Goal: Communication & Community: Answer question/provide support

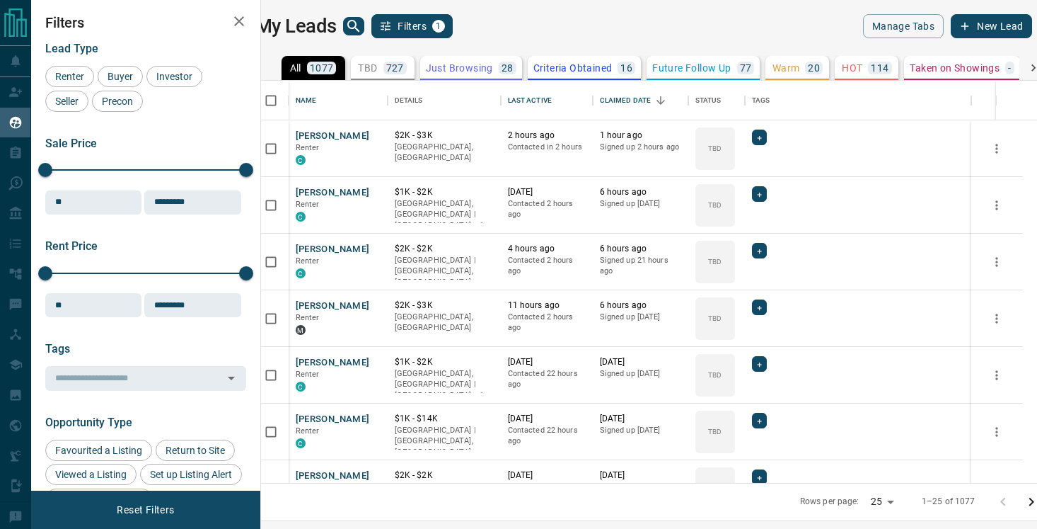
scroll to position [402, 770]
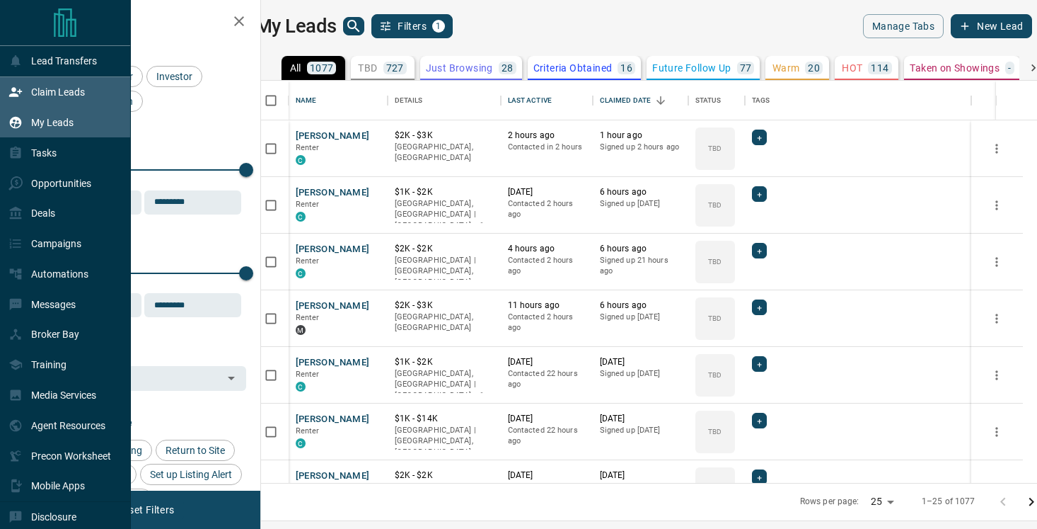
click at [14, 92] on icon at bounding box center [15, 92] width 14 height 14
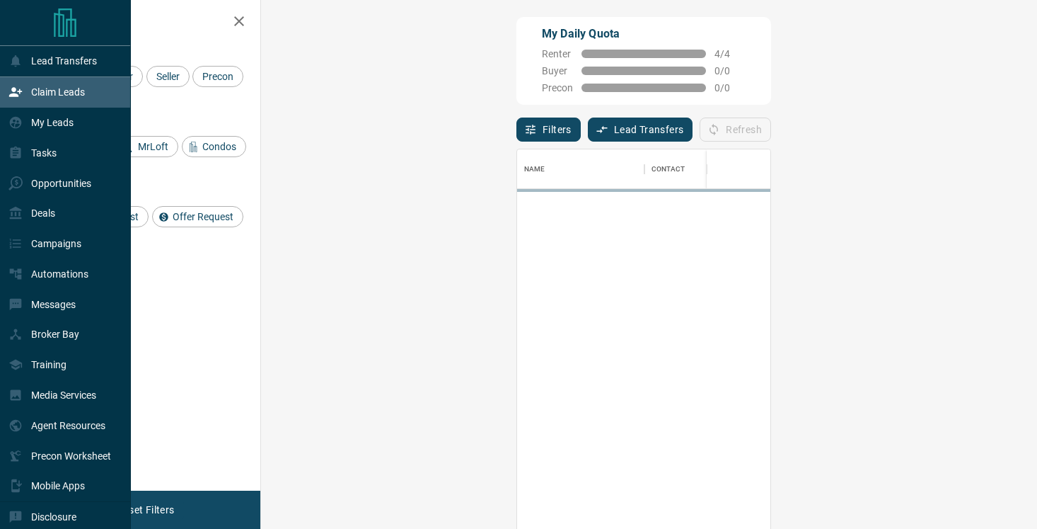
scroll to position [400, 746]
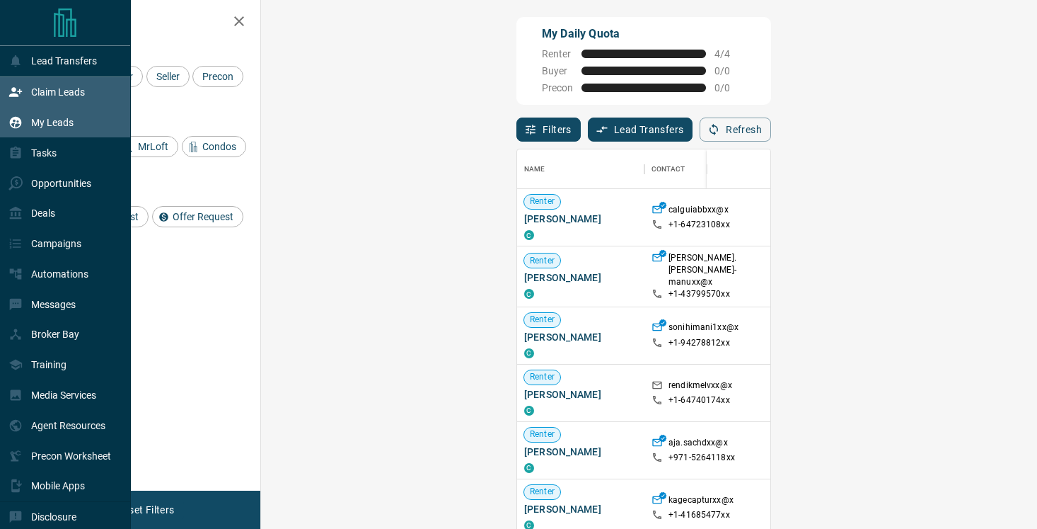
click at [26, 121] on div "My Leads" at bounding box center [40, 122] width 65 height 23
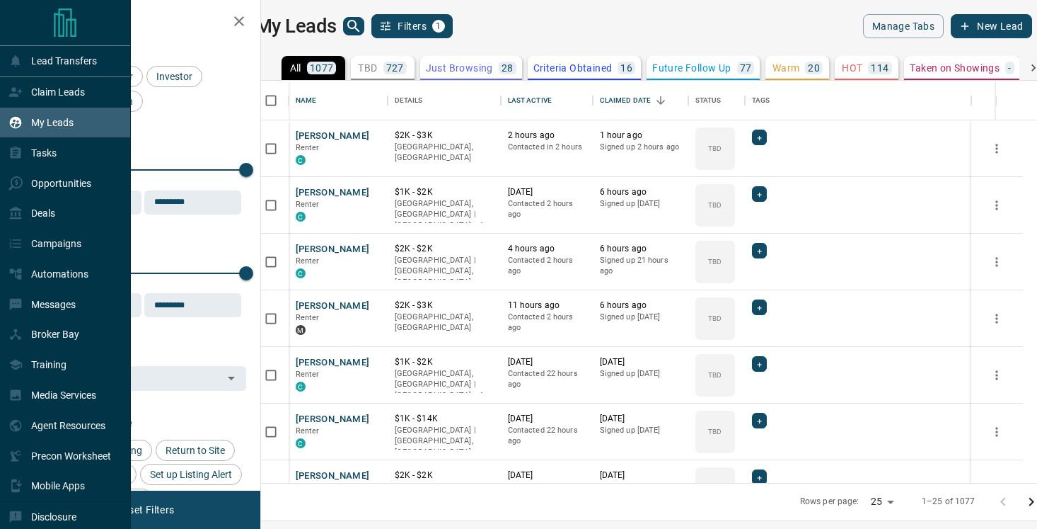
scroll to position [402, 770]
click at [66, 310] on p "Messages" at bounding box center [53, 304] width 45 height 11
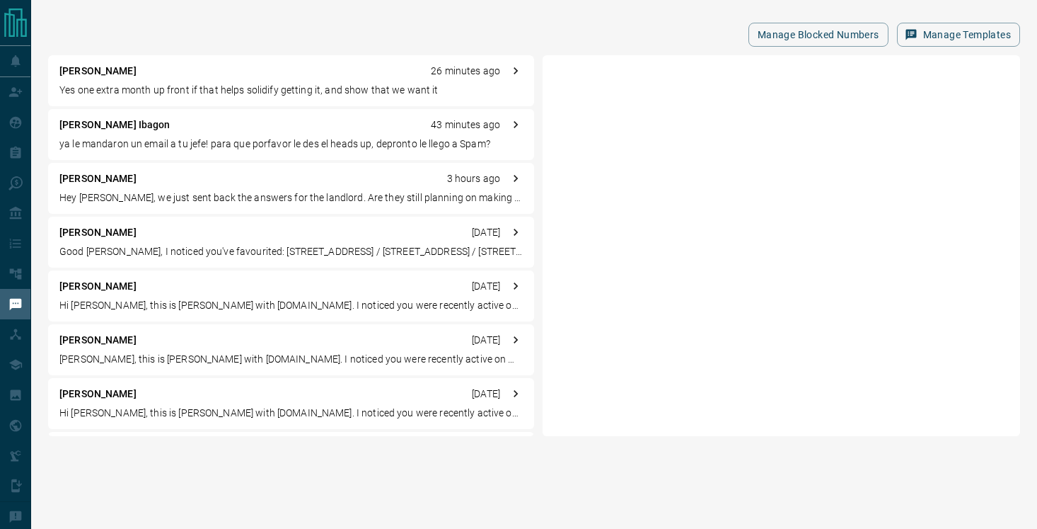
click at [122, 77] on div "[PERSON_NAME] 26 minutes ago" at bounding box center [291, 71] width 464 height 15
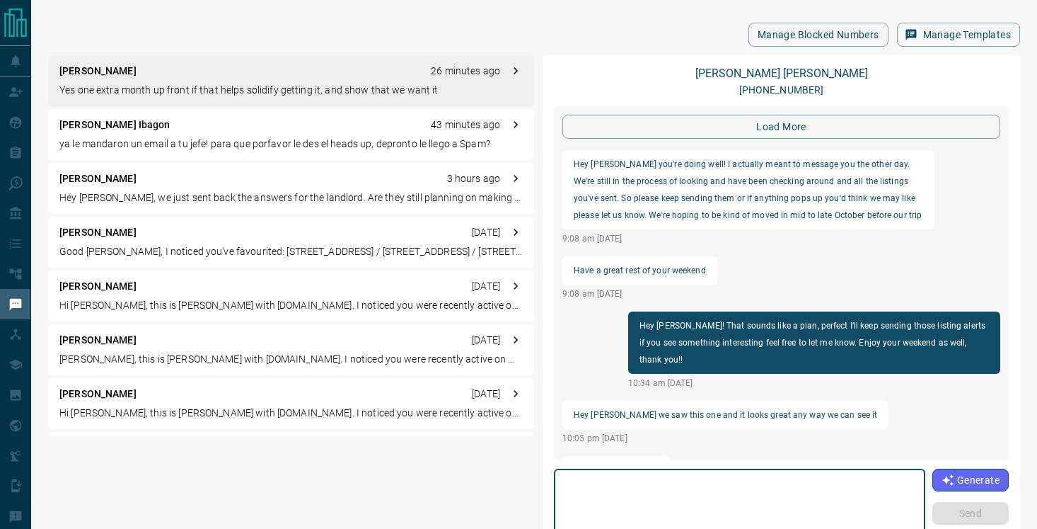
scroll to position [1632, 0]
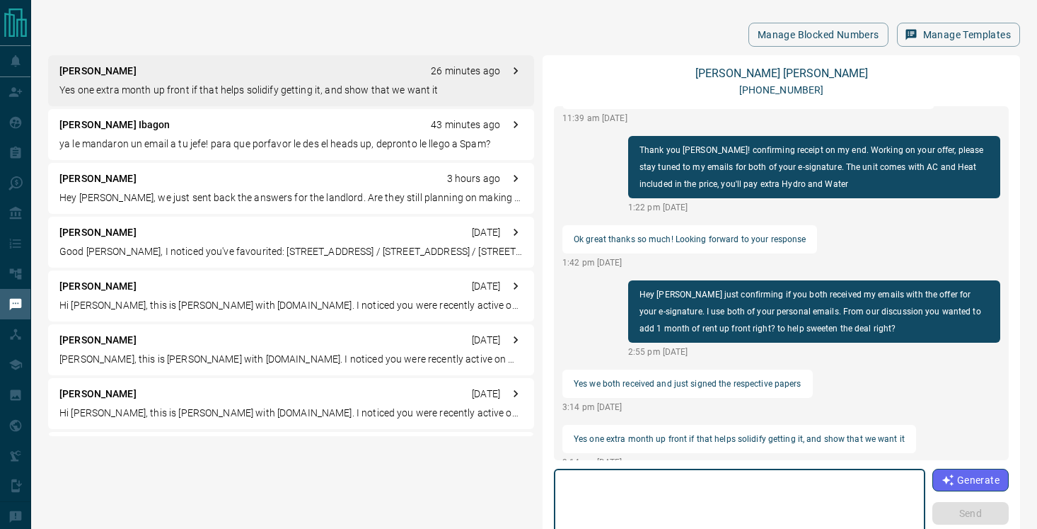
click at [645, 505] on textarea at bounding box center [740, 505] width 352 height 60
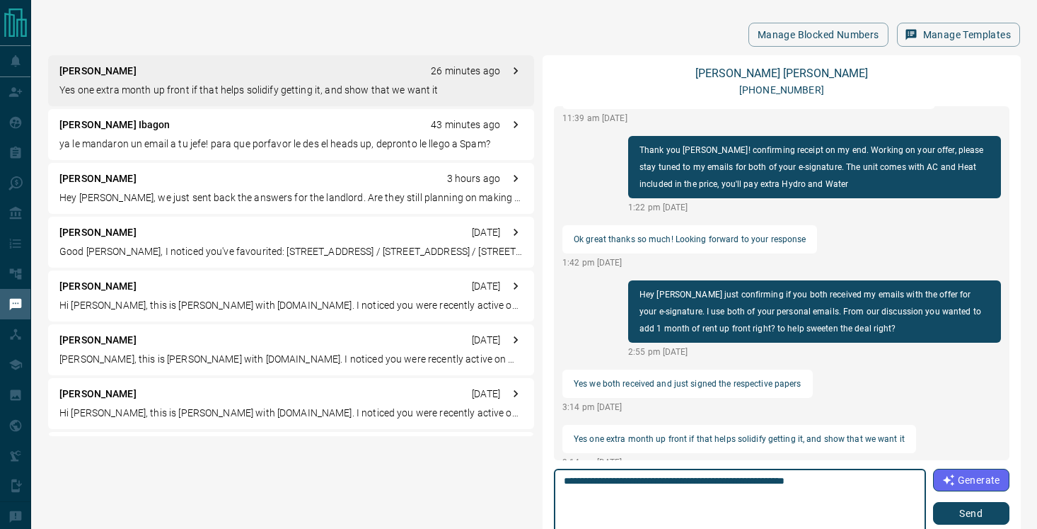
type textarea "**********"
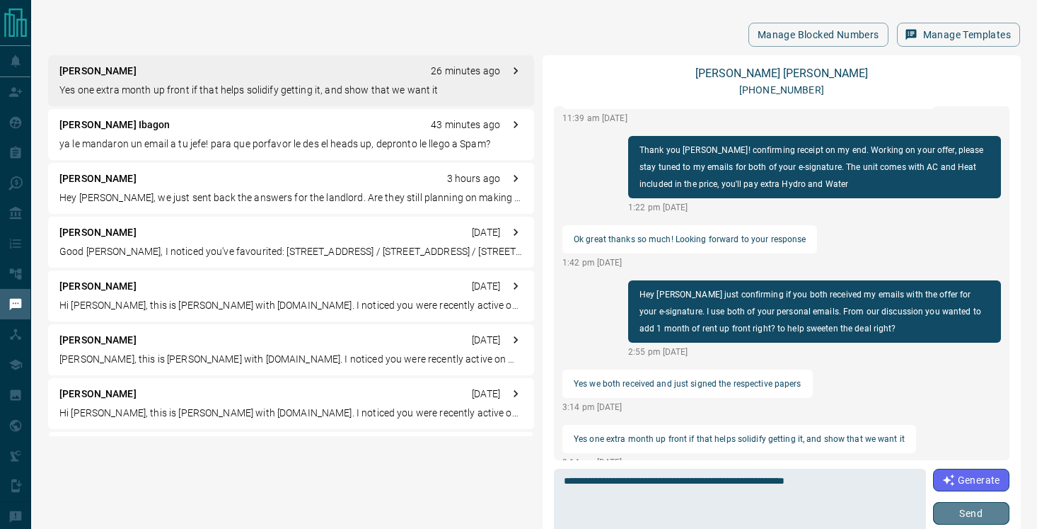
click at [954, 512] on button "Send" at bounding box center [971, 513] width 76 height 23
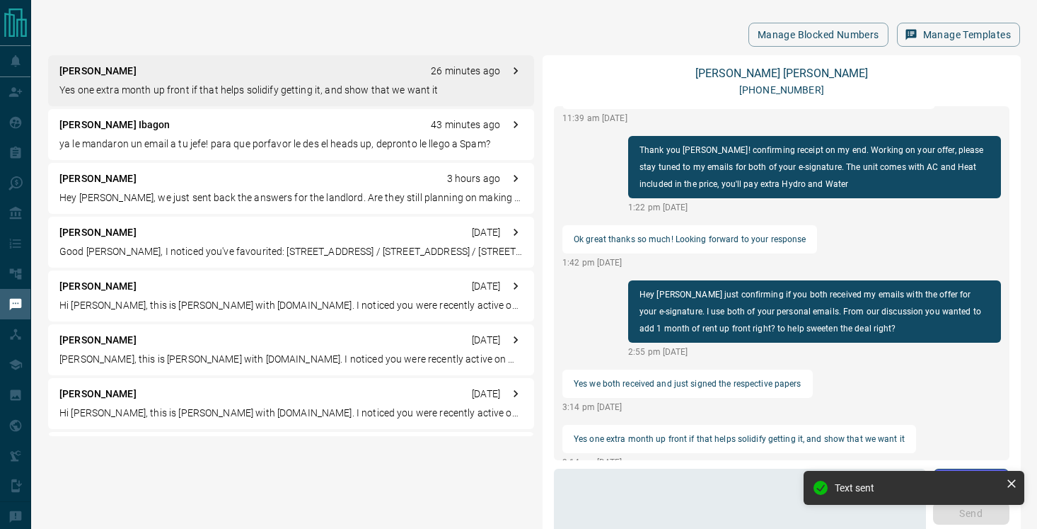
scroll to position [1581, 0]
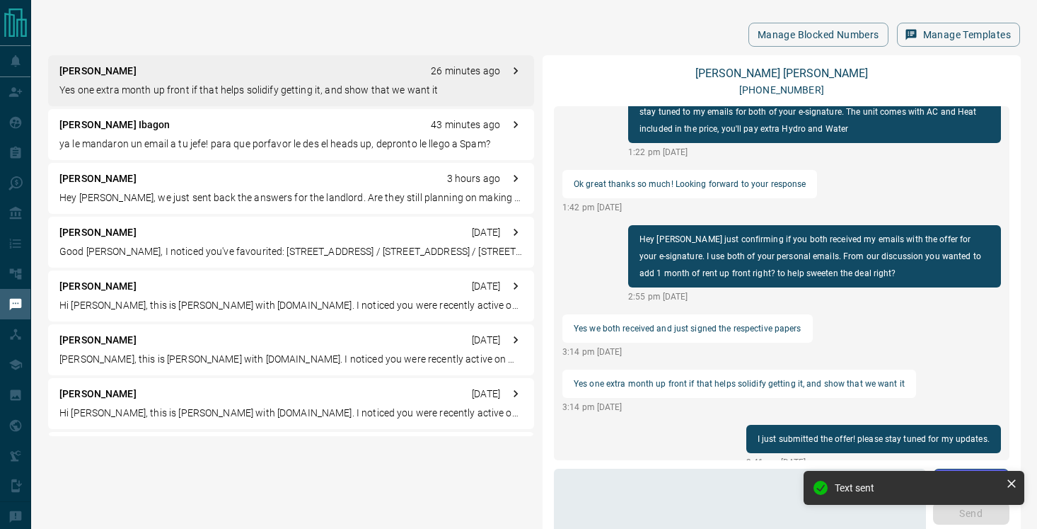
click at [117, 130] on p "[PERSON_NAME] Ibagon" at bounding box center [114, 124] width 111 height 15
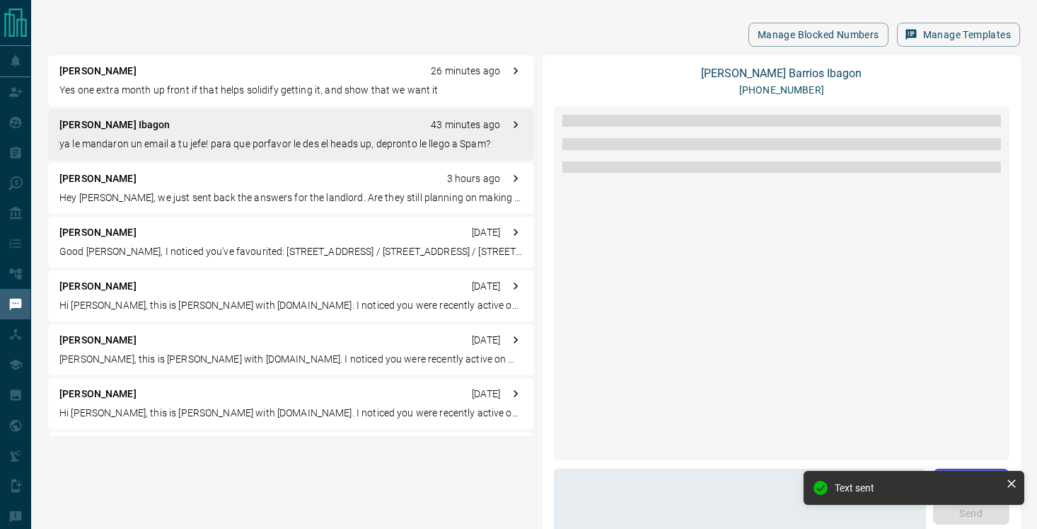
scroll to position [1513, 0]
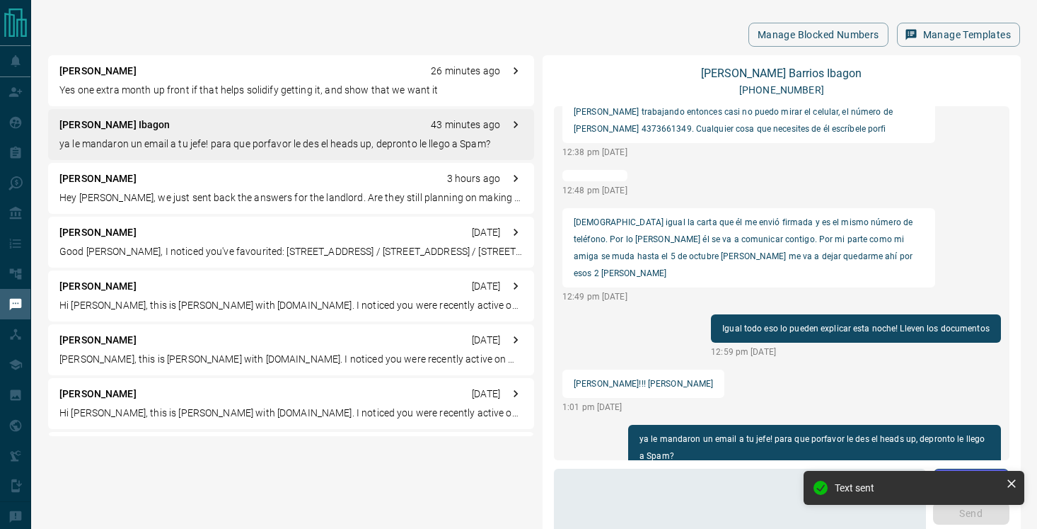
click at [122, 178] on div "[PERSON_NAME] 3 hours ago" at bounding box center [291, 178] width 464 height 15
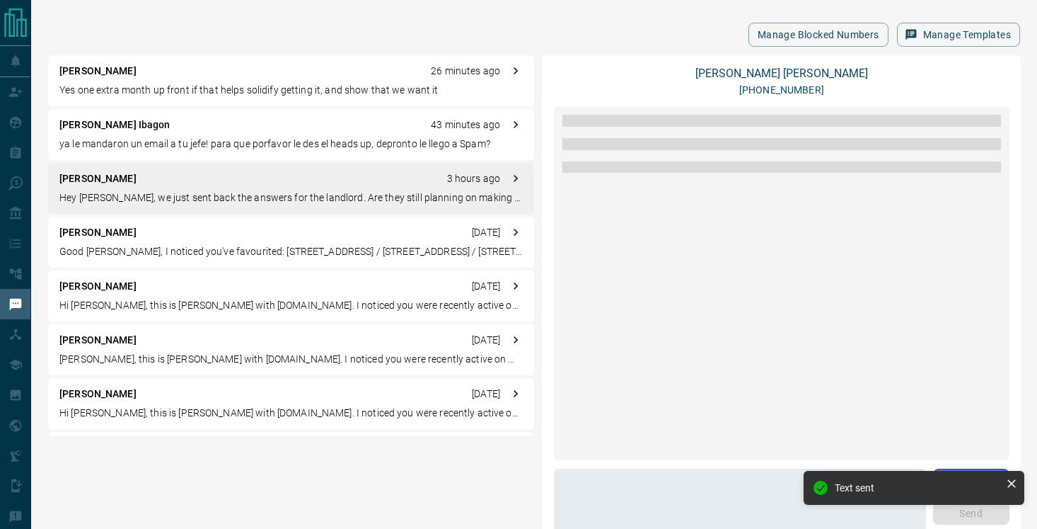
scroll to position [1530, 0]
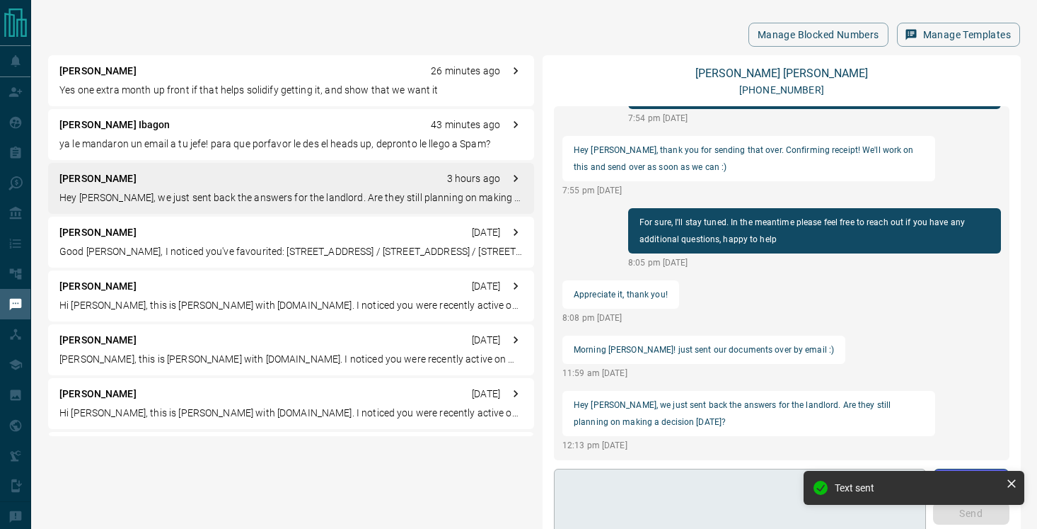
click at [674, 488] on textarea at bounding box center [740, 505] width 352 height 60
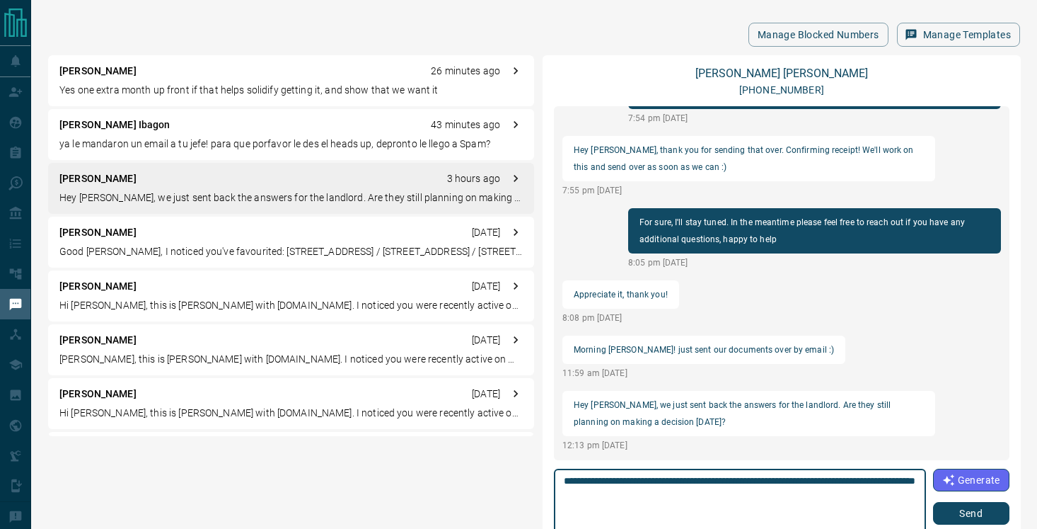
type textarea "**********"
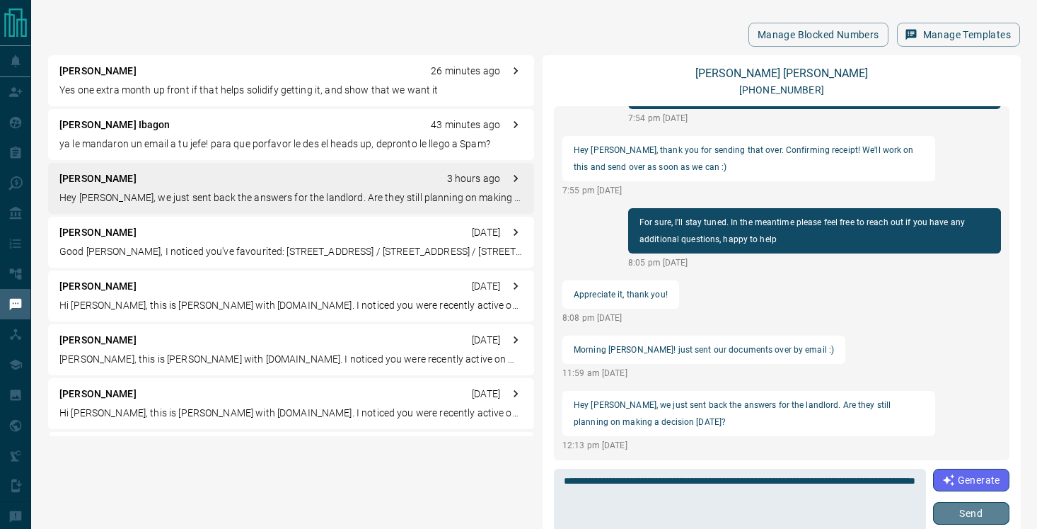
click at [973, 516] on button "Send" at bounding box center [971, 513] width 76 height 23
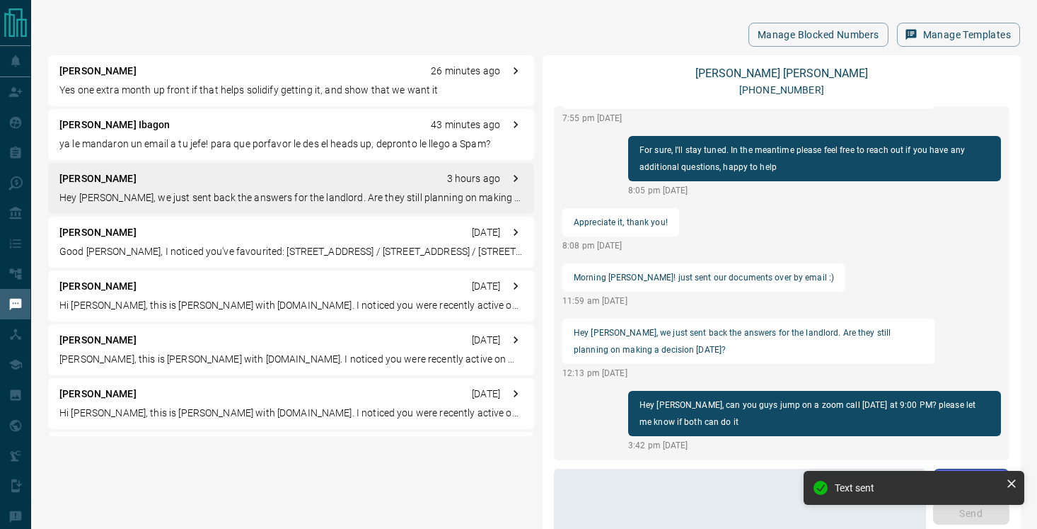
click at [139, 345] on div "[PERSON_NAME] [DATE]" at bounding box center [291, 340] width 464 height 15
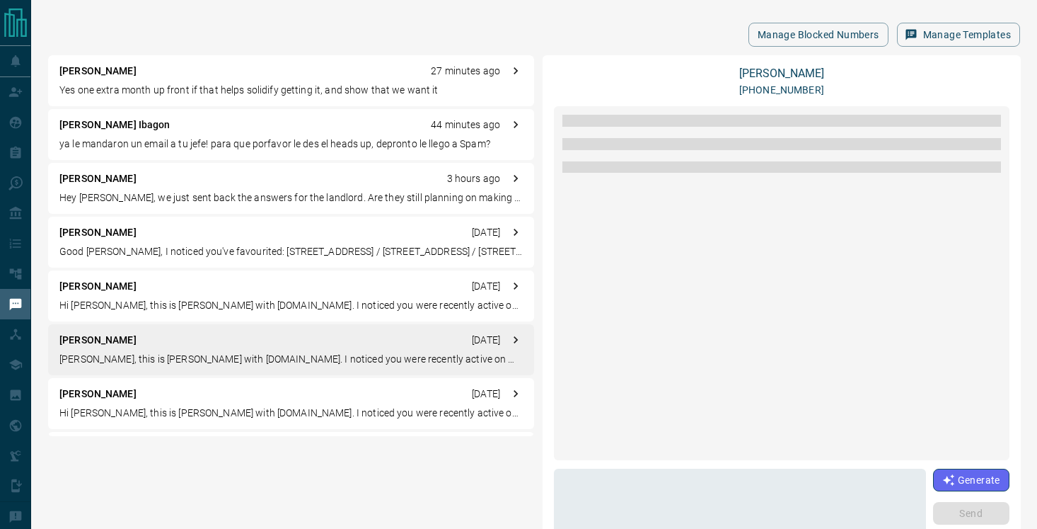
scroll to position [0, 0]
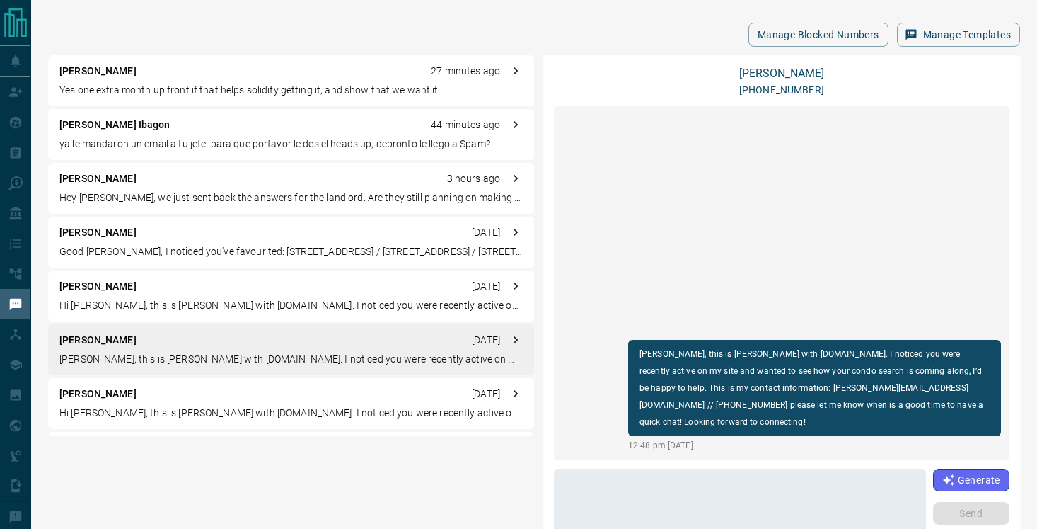
click at [149, 178] on div "[PERSON_NAME] 3 hours ago" at bounding box center [291, 178] width 464 height 15
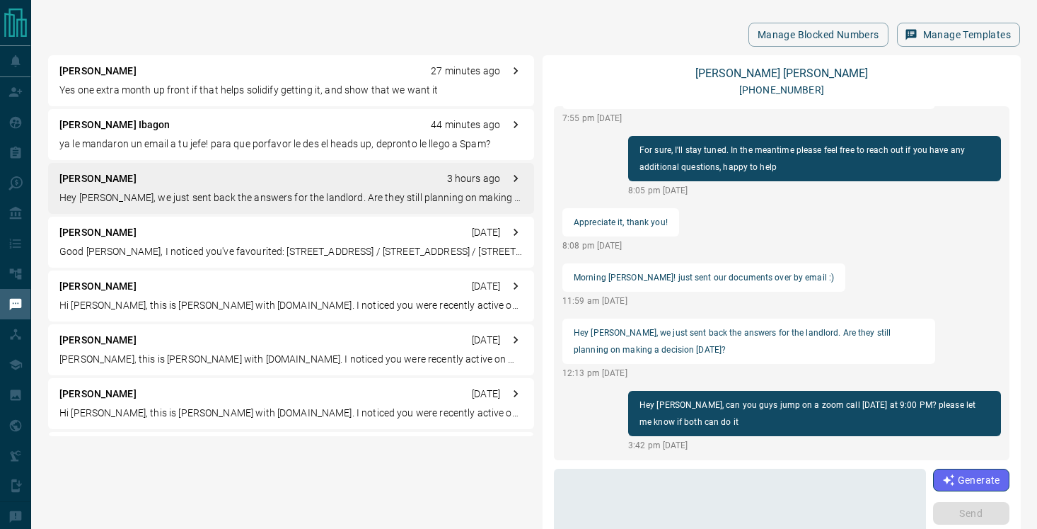
scroll to position [1513, 0]
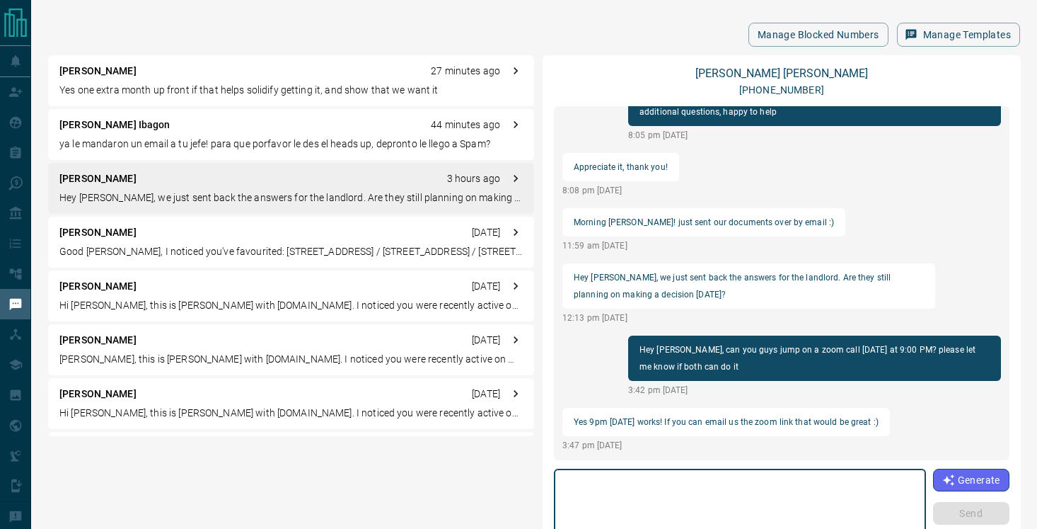
click at [650, 495] on textarea at bounding box center [740, 505] width 352 height 60
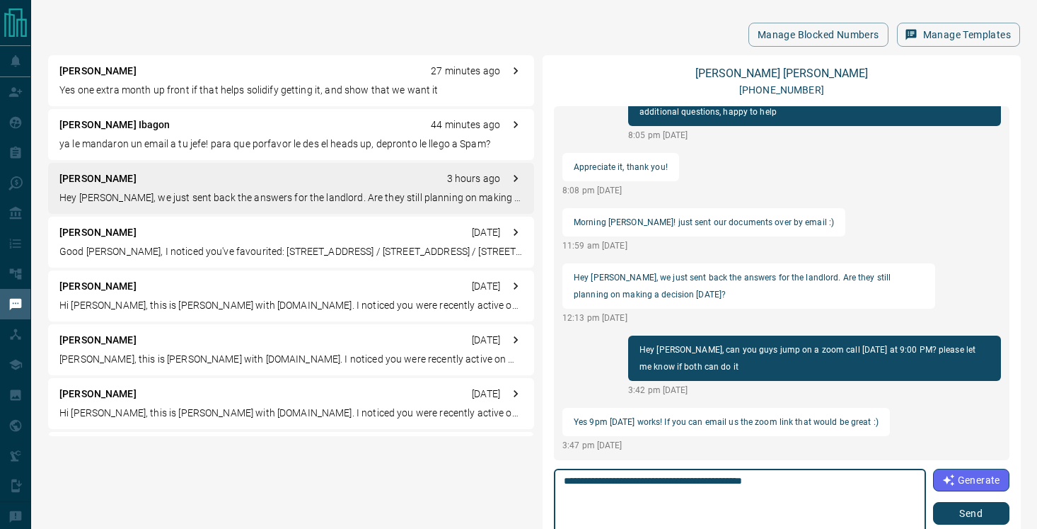
type textarea "**********"
click at [982, 517] on button "Send" at bounding box center [971, 513] width 76 height 23
